Goal: Task Accomplishment & Management: Manage account settings

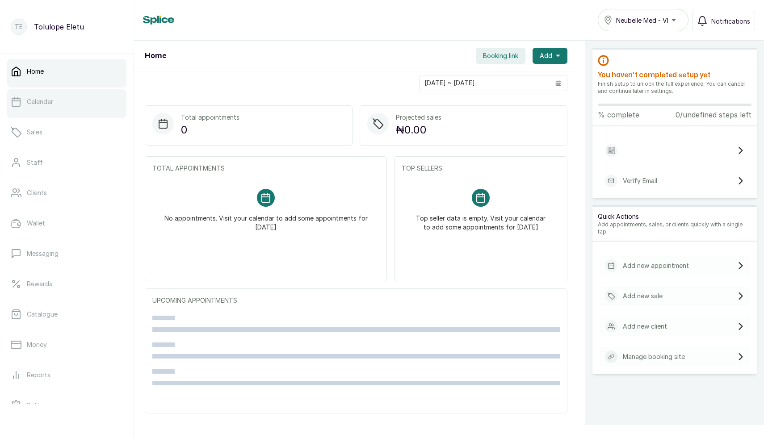
click at [39, 102] on p "Calendar" at bounding box center [40, 101] width 26 height 9
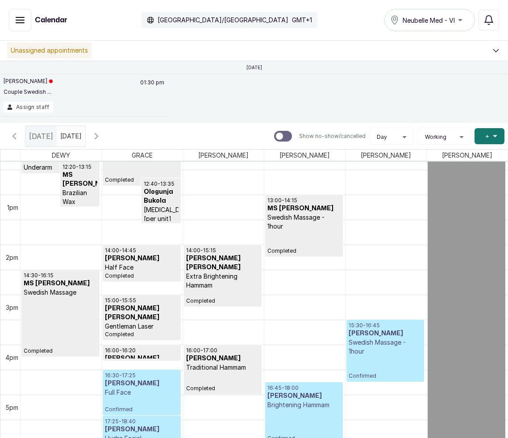
click at [207, 268] on h3 "[PERSON_NAME] [PERSON_NAME]" at bounding box center [222, 263] width 73 height 18
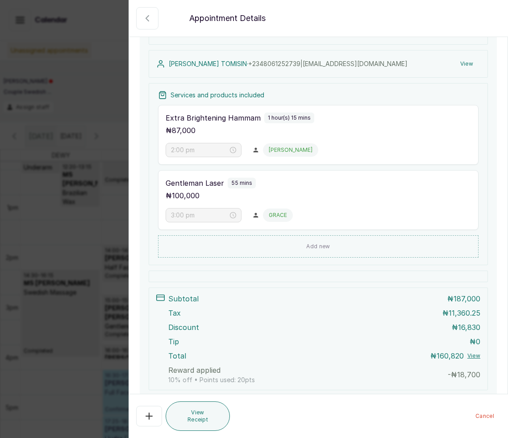
scroll to position [155, 0]
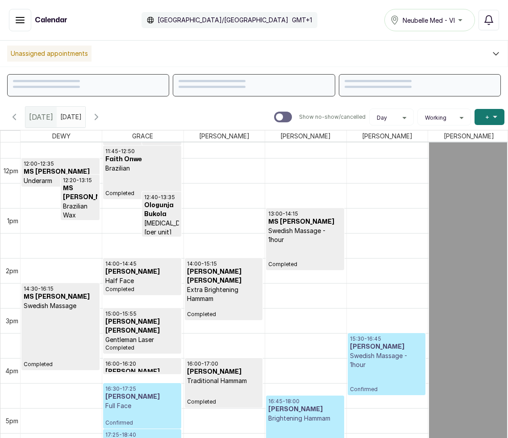
click at [226, 275] on h3 "MR BABALOLA TOMISIN" at bounding box center [224, 277] width 74 height 18
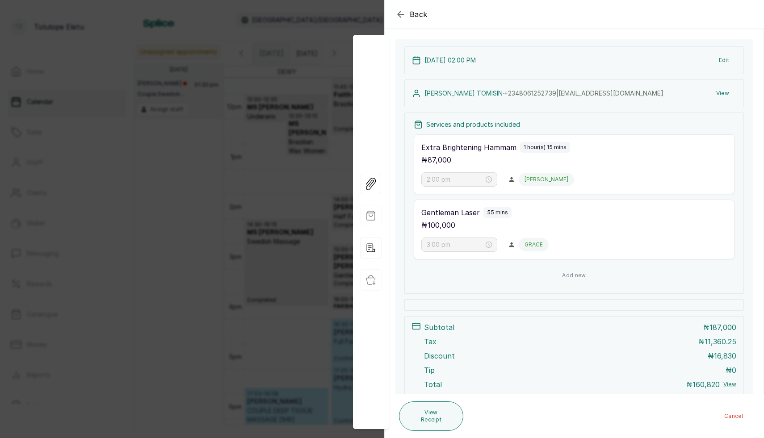
scroll to position [158, 0]
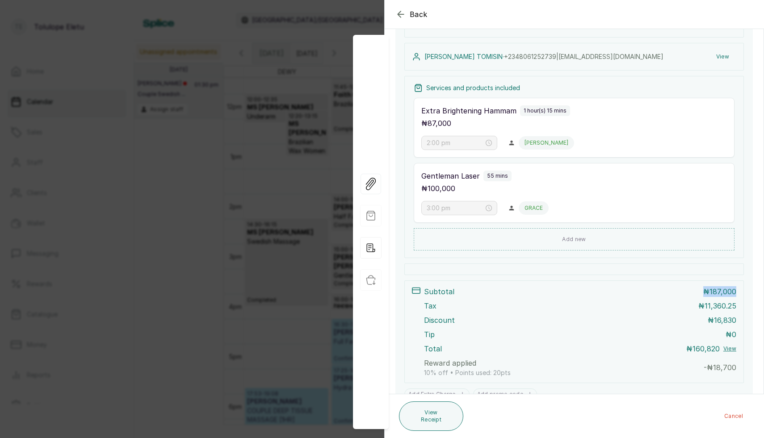
drag, startPoint x: 707, startPoint y: 292, endPoint x: 753, endPoint y: 290, distance: 46.9
click at [508, 290] on div "19 Aug 2025, 02:00 PM Edit MR BABALOLA TOMISIN · +234 8061252739 | holuwatomisi…" at bounding box center [574, 205] width 379 height 405
click at [508, 283] on div "Subtotal ₦ 187,000 Tax ₦ 11,360.25 Discount ₦ 16,830 Tip ₦ 0 Total ₦ 160,820 Vi…" at bounding box center [573, 331] width 339 height 103
drag, startPoint x: 694, startPoint y: 307, endPoint x: 748, endPoint y: 307, distance: 54.5
click at [508, 307] on div "19 Aug 2025, 02:00 PM Edit MR BABALOLA TOMISIN · +234 8061252739 | holuwatomisi…" at bounding box center [573, 205] width 357 height 405
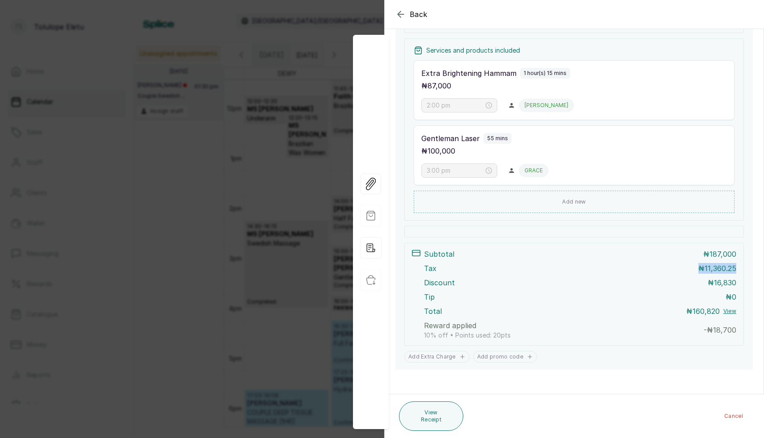
scroll to position [195, 0]
drag, startPoint x: 706, startPoint y: 255, endPoint x: 744, endPoint y: 250, distance: 38.3
click at [508, 250] on div "19 Aug 2025, 02:00 PM Edit MR BABALOLA TOMISIN · +234 8061252739 | holuwatomisi…" at bounding box center [573, 167] width 357 height 405
drag, startPoint x: 697, startPoint y: 266, endPoint x: 753, endPoint y: 268, distance: 55.9
click at [508, 268] on div "19 Aug 2025, 02:00 PM Edit MR BABALOLA TOMISIN · +234 8061252739 | holuwatomisi…" at bounding box center [574, 167] width 379 height 405
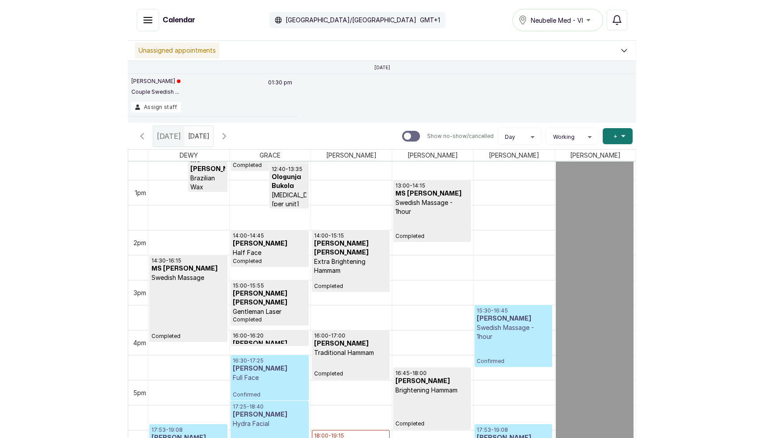
scroll to position [640, 0]
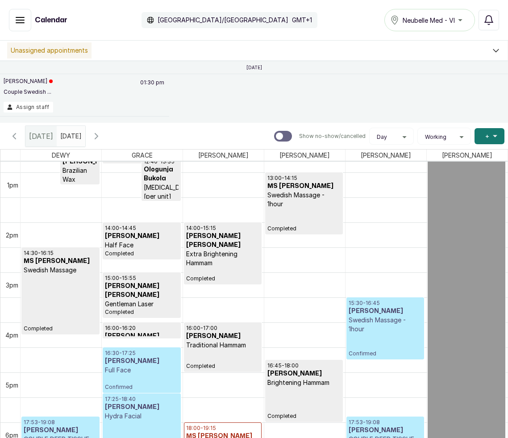
click at [230, 254] on p "Extra Brightening Hammam" at bounding box center [222, 259] width 73 height 18
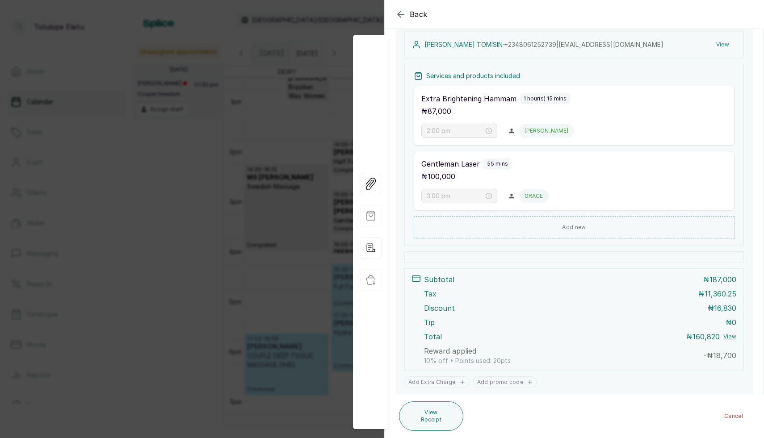
scroll to position [172, 0]
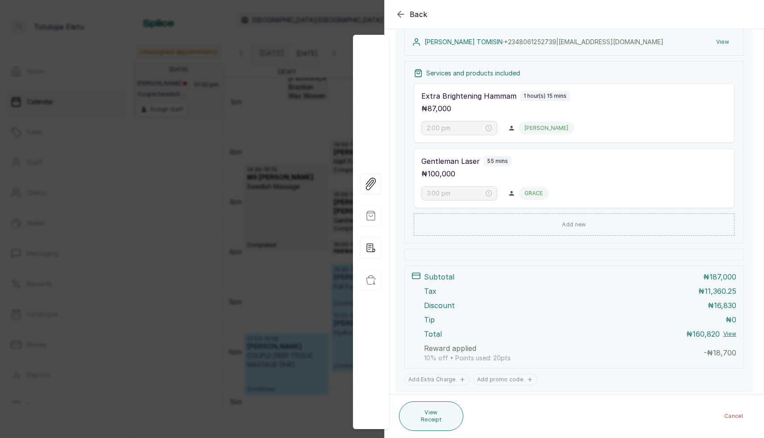
click at [232, 200] on div "Back Appointment Details Edit appointment 🚶 Walk-in (booked by Front Desk) Make…" at bounding box center [382, 219] width 764 height 438
